Goal: Information Seeking & Learning: Learn about a topic

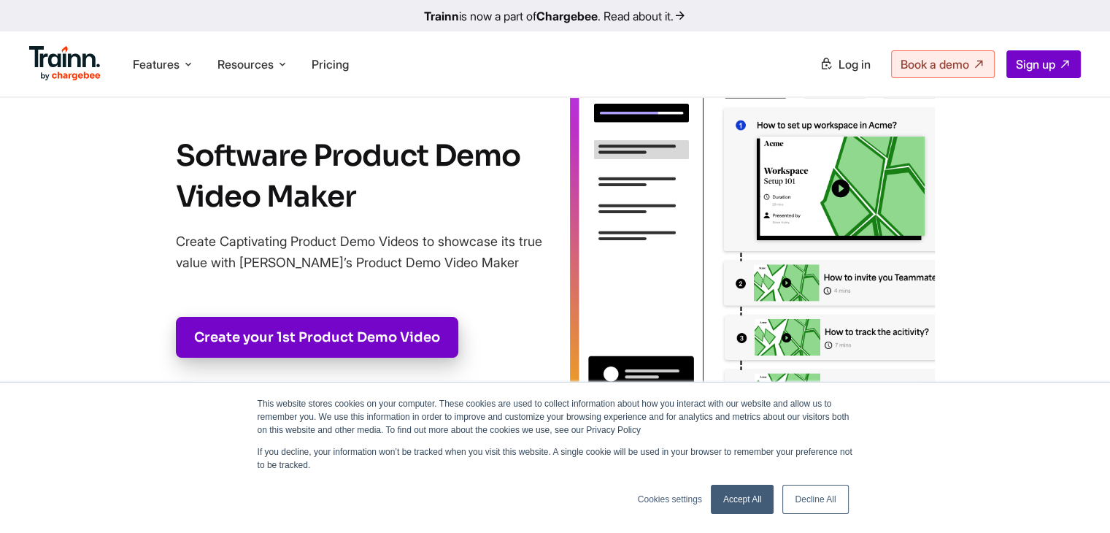
scroll to position [146, 0]
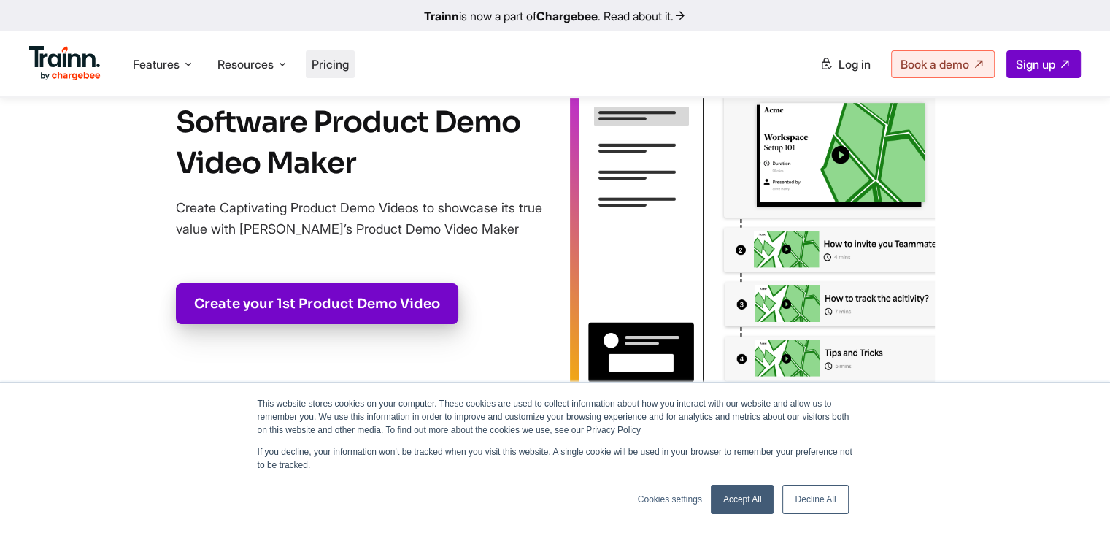
click at [348, 53] on li "Pricing" at bounding box center [330, 64] width 49 height 28
click at [345, 58] on span "Pricing" at bounding box center [330, 64] width 37 height 15
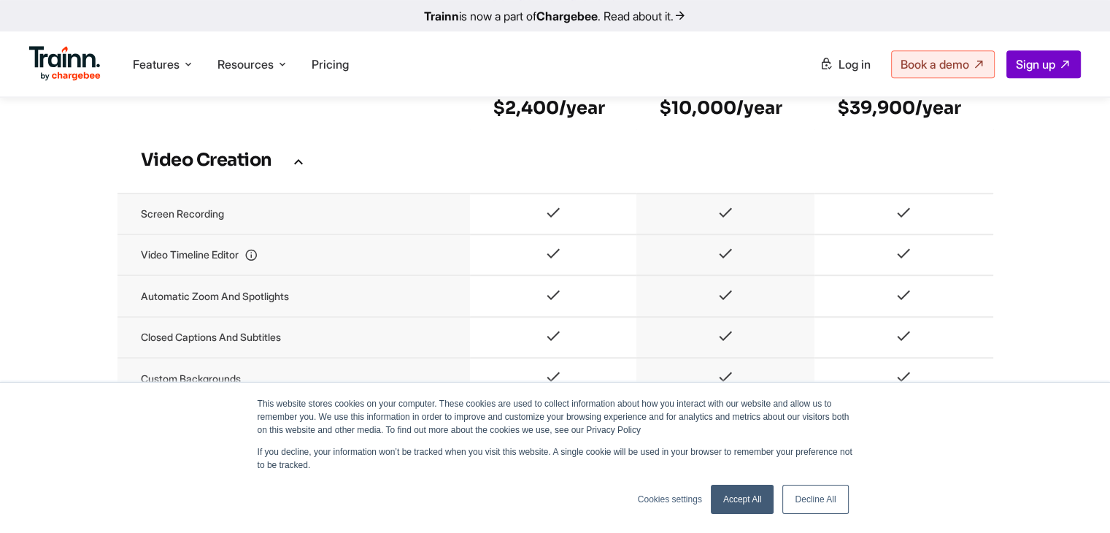
scroll to position [949, 0]
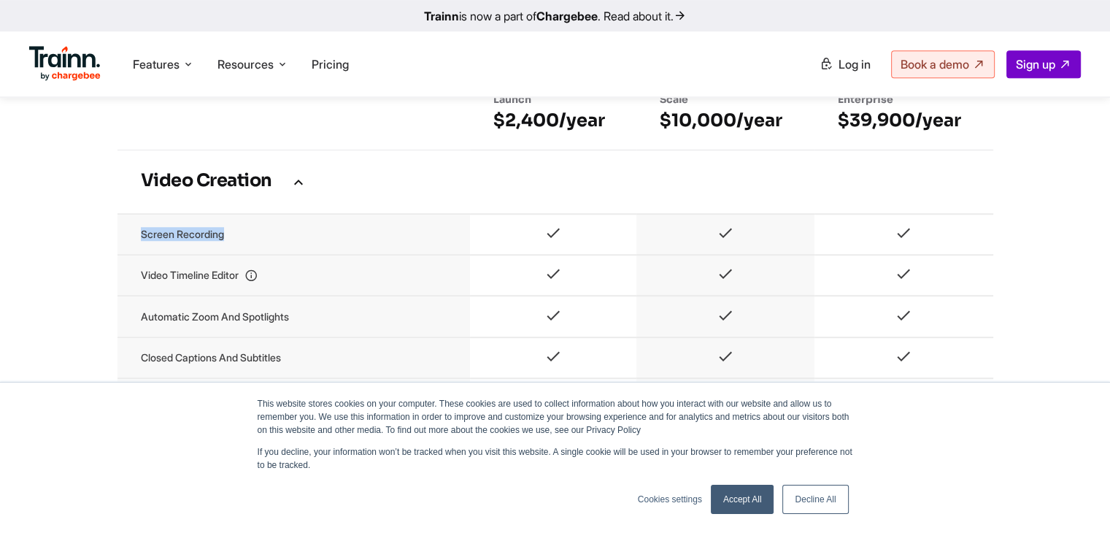
drag, startPoint x: 139, startPoint y: 249, endPoint x: 285, endPoint y: 255, distance: 146.9
click at [285, 255] on td "Screen recording" at bounding box center [294, 234] width 353 height 41
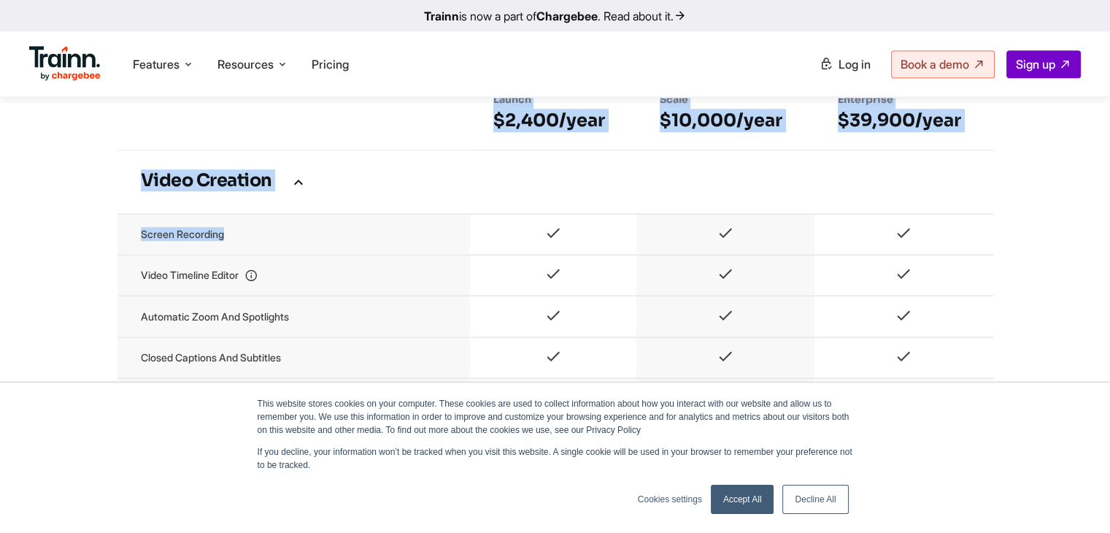
drag, startPoint x: 285, startPoint y: 255, endPoint x: 110, endPoint y: 252, distance: 176.0
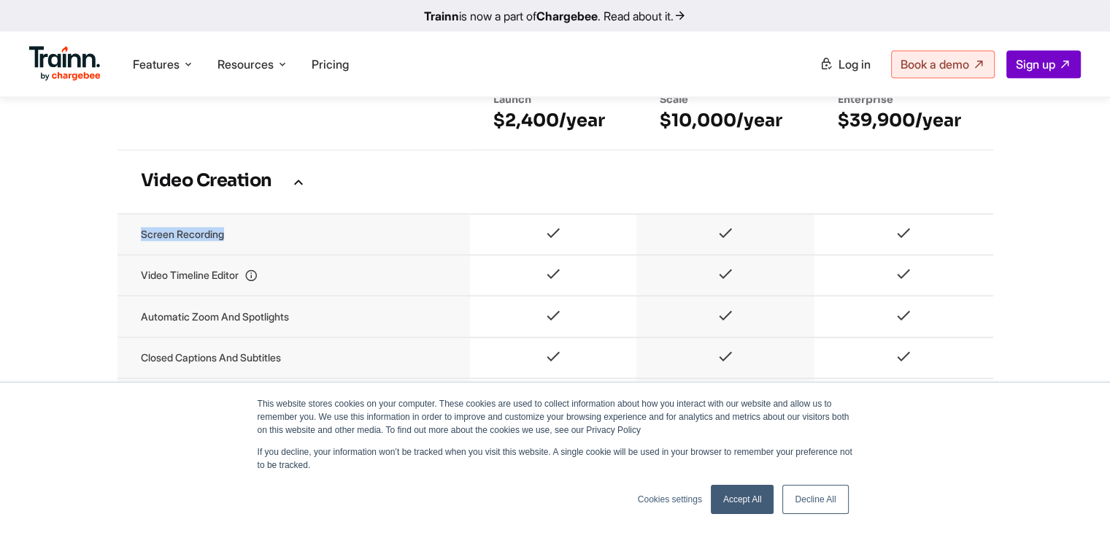
drag, startPoint x: 143, startPoint y: 252, endPoint x: 291, endPoint y: 262, distance: 147.8
click at [291, 255] on td "Screen recording" at bounding box center [294, 234] width 353 height 41
drag, startPoint x: 257, startPoint y: 255, endPoint x: 134, endPoint y: 259, distance: 122.7
click at [134, 255] on td "Screen recording" at bounding box center [294, 234] width 353 height 41
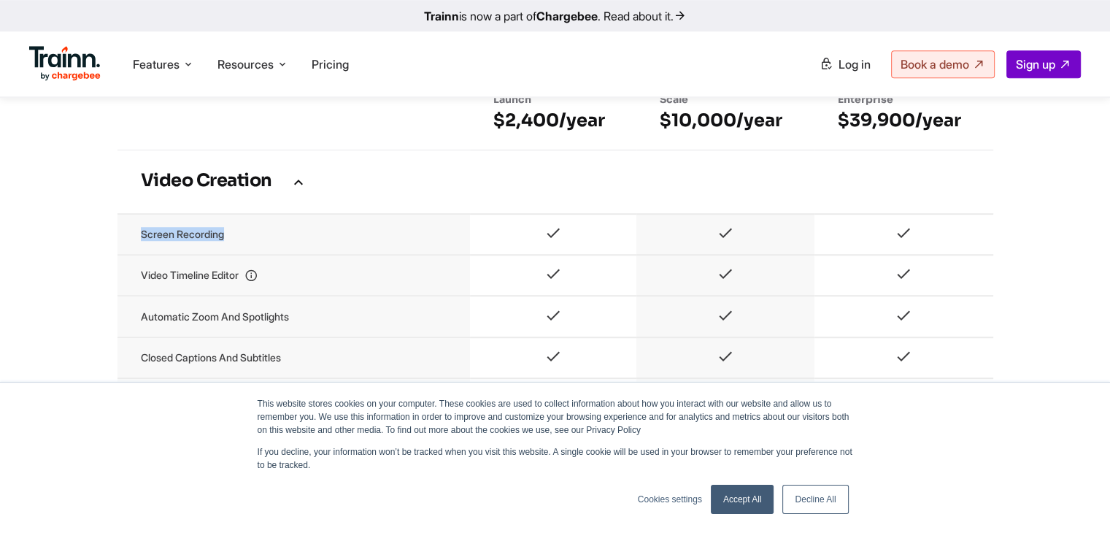
click at [134, 255] on td "Screen recording" at bounding box center [294, 234] width 353 height 41
drag, startPoint x: 134, startPoint y: 259, endPoint x: 284, endPoint y: 256, distance: 149.7
click at [284, 255] on td "Screen recording" at bounding box center [294, 234] width 353 height 41
drag, startPoint x: 284, startPoint y: 256, endPoint x: 138, endPoint y: 253, distance: 146.1
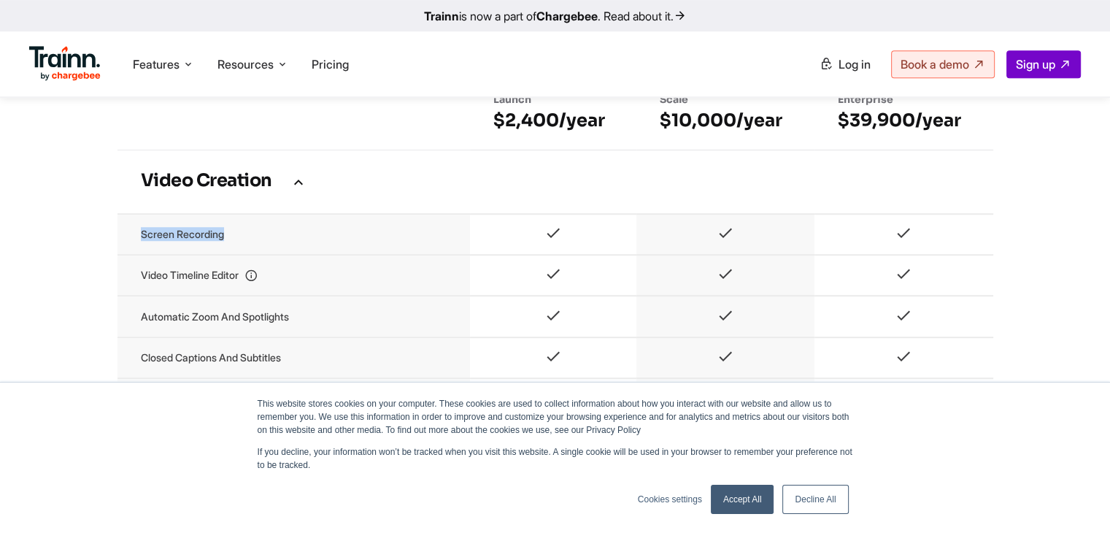
click at [138, 253] on td "Screen recording" at bounding box center [294, 234] width 353 height 41
drag, startPoint x: 138, startPoint y: 253, endPoint x: 257, endPoint y: 250, distance: 119.0
click at [257, 250] on td "Screen recording" at bounding box center [294, 234] width 353 height 41
click at [265, 249] on td "Screen recording" at bounding box center [294, 234] width 353 height 41
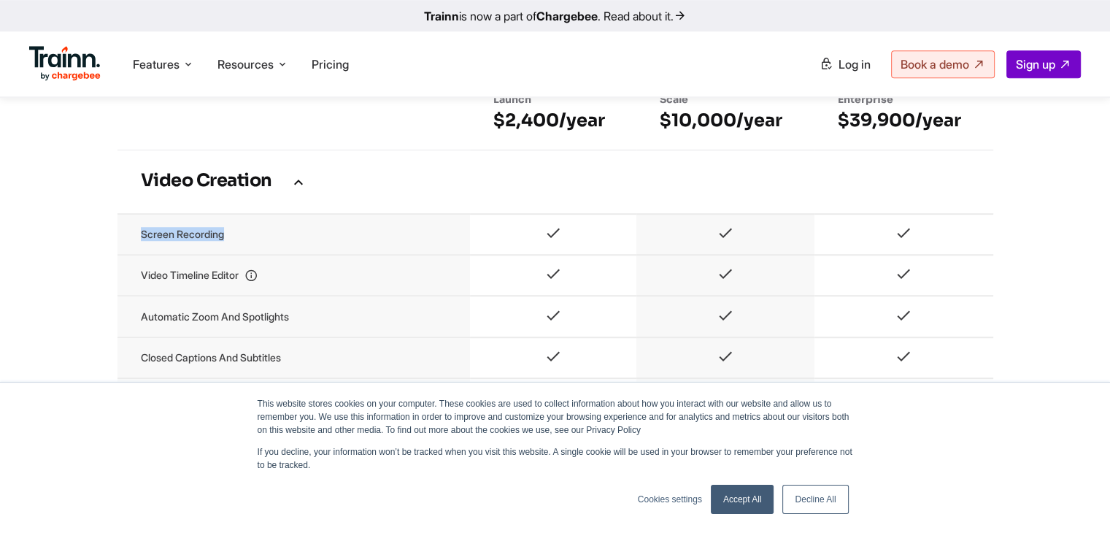
drag, startPoint x: 265, startPoint y: 249, endPoint x: 145, endPoint y: 252, distance: 119.8
click at [145, 252] on td "Screen recording" at bounding box center [294, 234] width 353 height 41
drag, startPoint x: 142, startPoint y: 251, endPoint x: 280, endPoint y: 249, distance: 137.3
click at [280, 249] on td "Screen recording" at bounding box center [294, 234] width 353 height 41
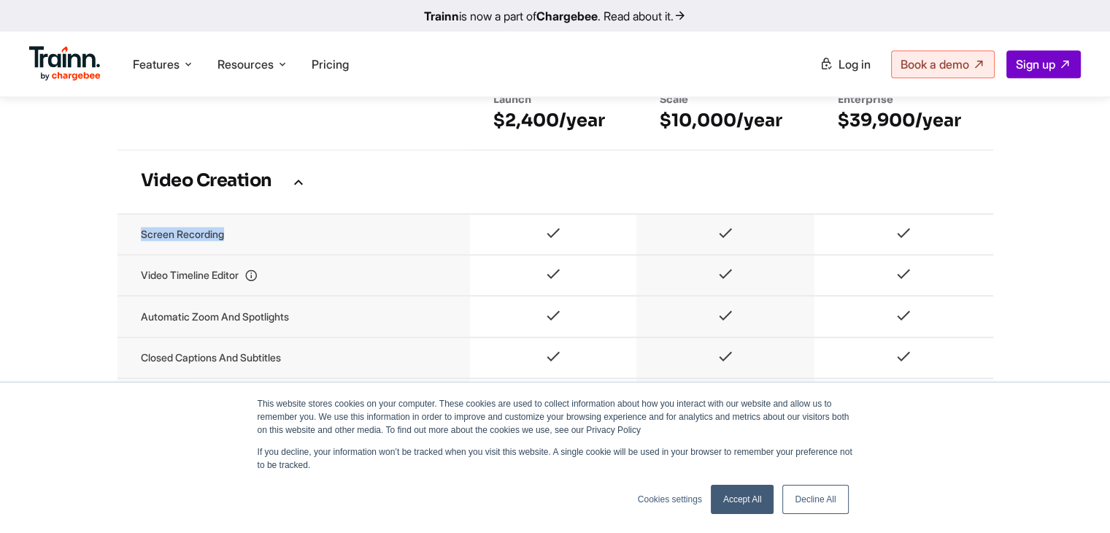
click at [280, 249] on td "Screen recording" at bounding box center [294, 234] width 353 height 41
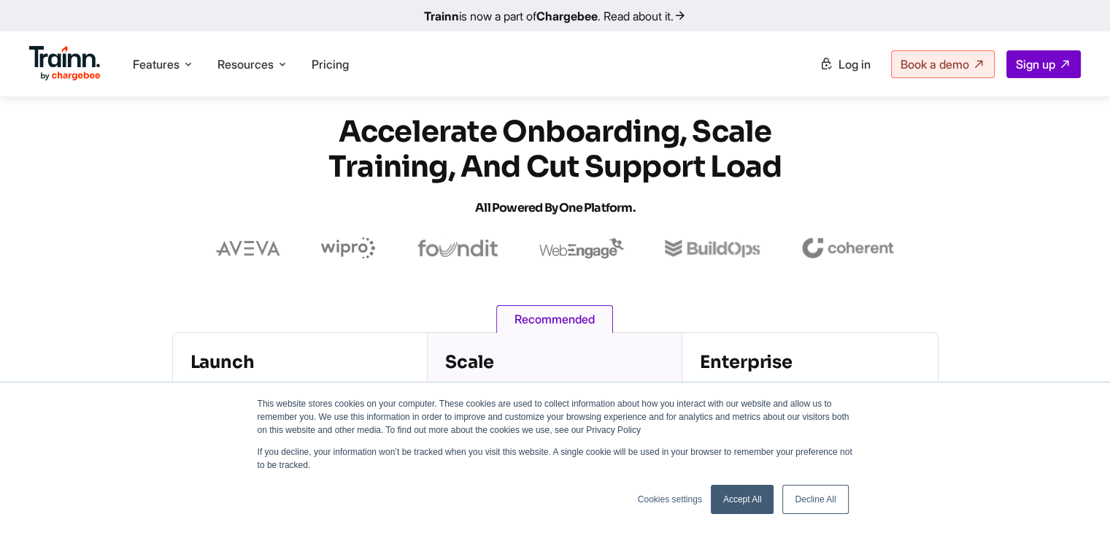
scroll to position [0, 0]
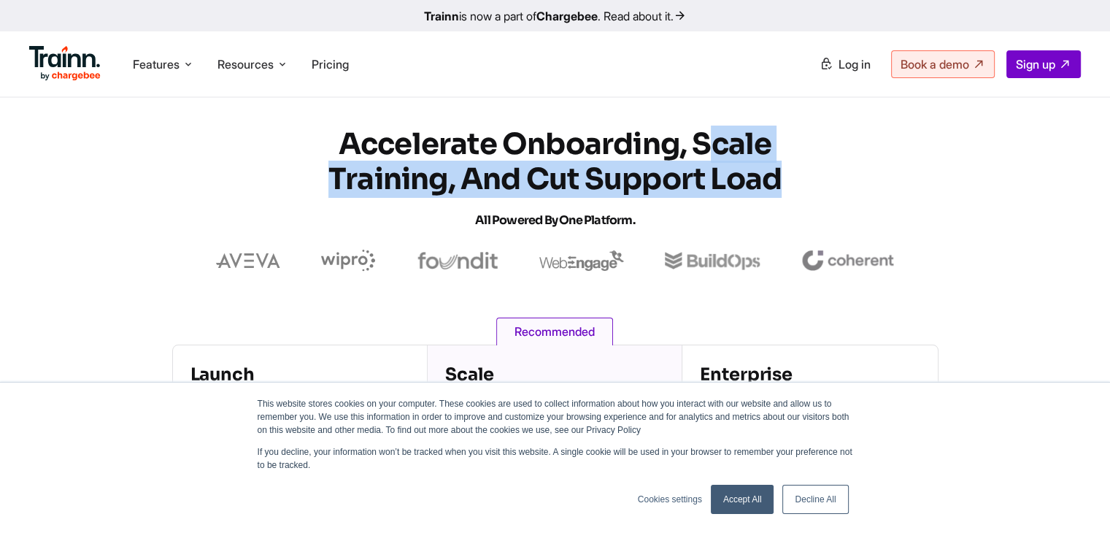
drag, startPoint x: 711, startPoint y: 139, endPoint x: 826, endPoint y: 185, distance: 123.9
click at [826, 185] on section "Accelerate Onboarding, Scale Training, and Cut Support Load All Powered by One …" at bounding box center [555, 199] width 1110 height 145
